Goal: Information Seeking & Learning: Learn about a topic

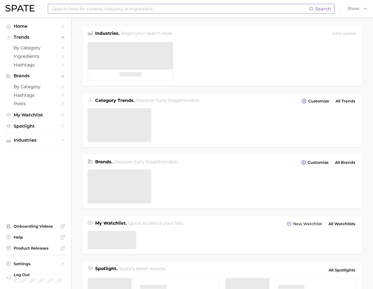
click at [106, 7] on input at bounding box center [180, 8] width 258 height 9
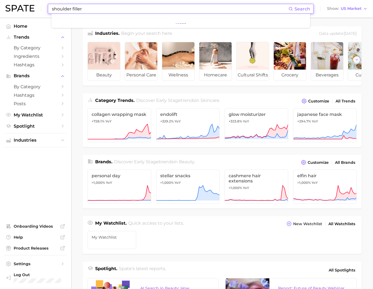
type input "shoulder filler"
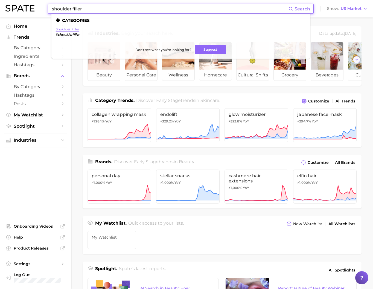
click at [78, 30] on link "shoulder filler" at bounding box center [68, 29] width 24 height 4
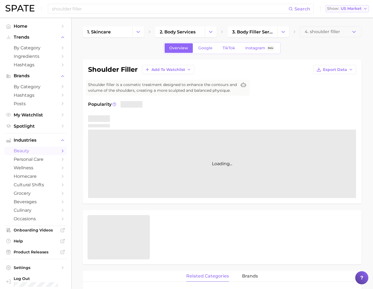
click at [349, 10] on span "US Market" at bounding box center [351, 8] width 21 height 3
click at [347, 50] on span "South Korea" at bounding box center [350, 47] width 42 height 5
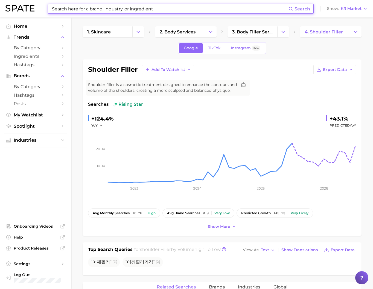
click at [189, 6] on input at bounding box center [169, 8] width 237 height 9
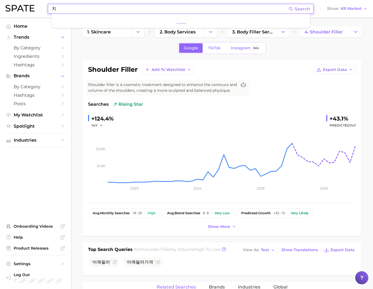
type input "ㅊ"
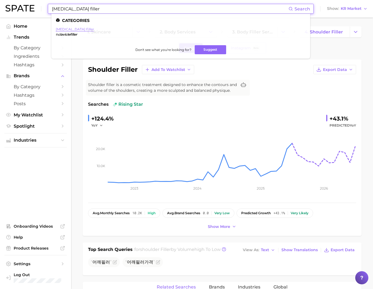
type input "clavicle filler"
click at [70, 30] on link "clavicle filler" at bounding box center [75, 29] width 38 height 4
